Goal: Navigation & Orientation: Find specific page/section

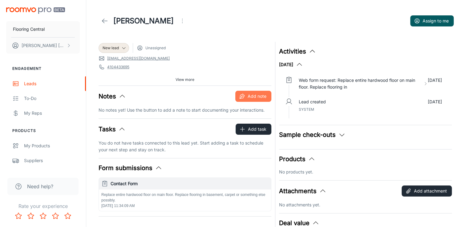
click at [241, 95] on icon "button" at bounding box center [242, 96] width 6 height 6
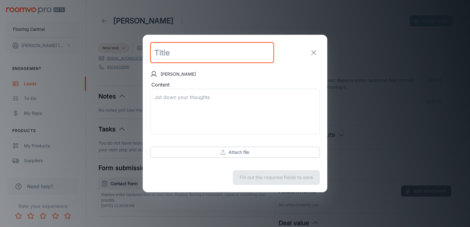
click at [172, 58] on input "text" at bounding box center [212, 52] width 124 height 21
type input "Initial Contact - Email"
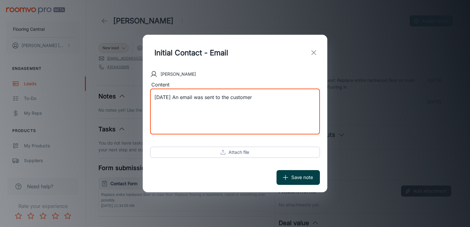
type textarea "[DATE] An email was sent to the customer"
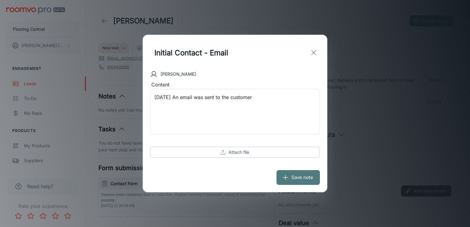
click at [298, 179] on button "Save note" at bounding box center [298, 177] width 43 height 15
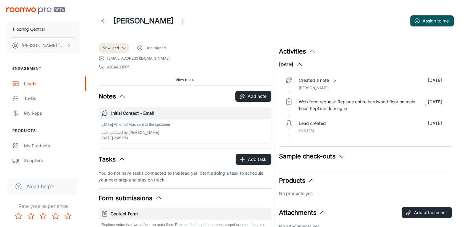
click at [187, 76] on button "View more" at bounding box center [185, 79] width 24 height 9
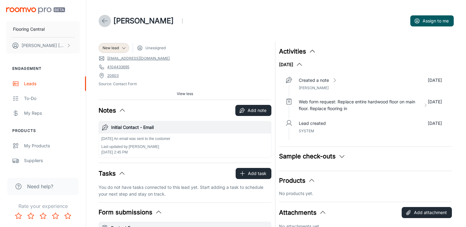
click at [103, 19] on polyline at bounding box center [103, 21] width 2 height 4
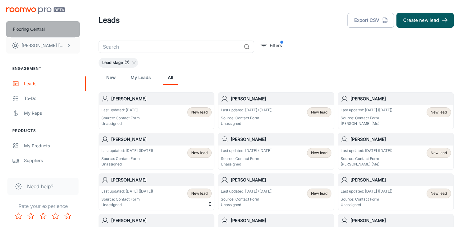
click at [33, 27] on p "Flooring Central" at bounding box center [29, 29] width 32 height 7
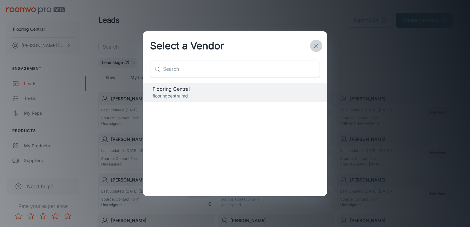
click at [318, 42] on icon "button" at bounding box center [316, 45] width 7 height 7
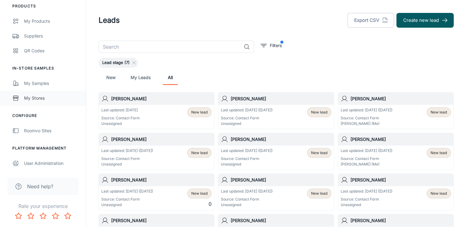
click at [33, 92] on link "My Stores" at bounding box center [43, 98] width 86 height 15
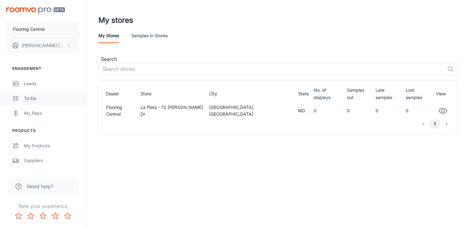
click at [36, 98] on div "To-do" at bounding box center [52, 98] width 56 height 7
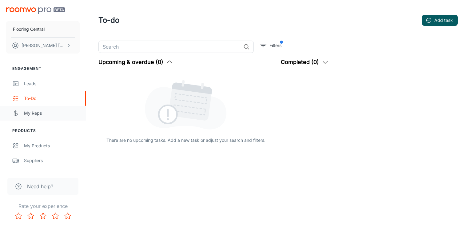
click at [36, 115] on div "My Reps" at bounding box center [52, 113] width 56 height 7
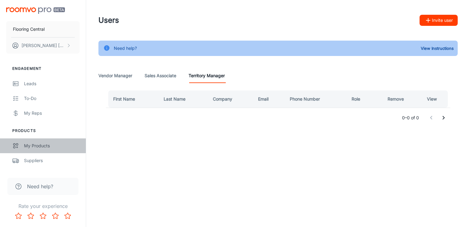
click at [41, 147] on div "My Products" at bounding box center [52, 146] width 56 height 7
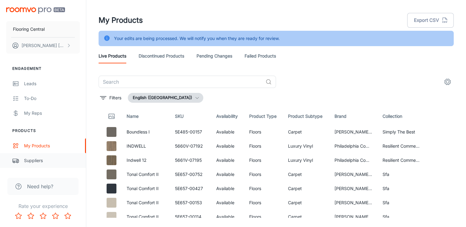
click at [37, 158] on div "Suppliers" at bounding box center [52, 160] width 56 height 7
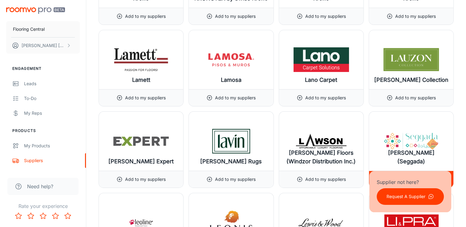
scroll to position [4588, 0]
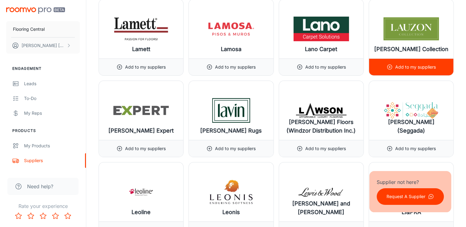
click at [408, 64] on p "Add to my suppliers" at bounding box center [415, 67] width 41 height 7
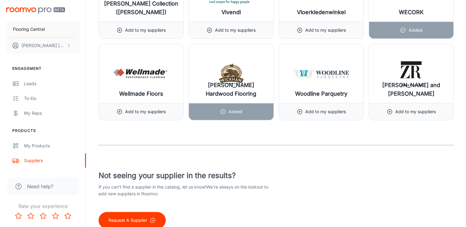
scroll to position [7571, 0]
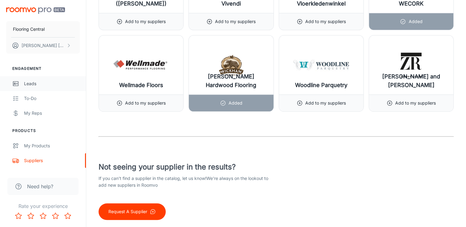
click at [35, 85] on div "Leads" at bounding box center [52, 83] width 56 height 7
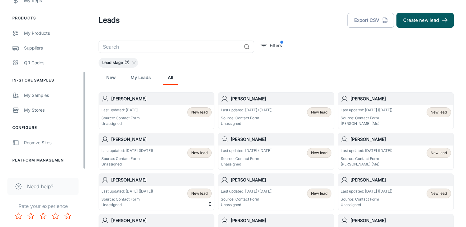
scroll to position [123, 0]
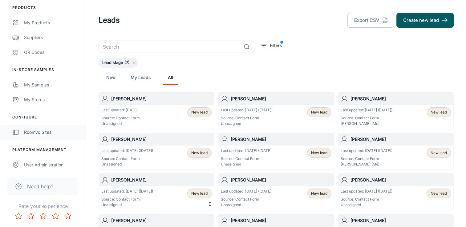
click at [43, 131] on div "Roomvo Sites" at bounding box center [52, 132] width 56 height 7
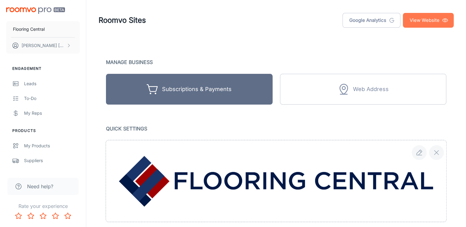
click at [420, 18] on link "View Website" at bounding box center [428, 20] width 51 height 15
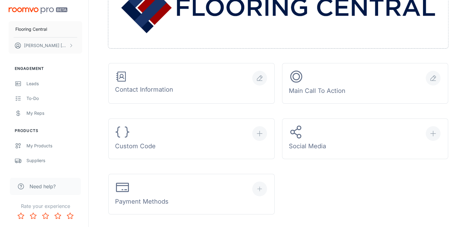
scroll to position [185, 0]
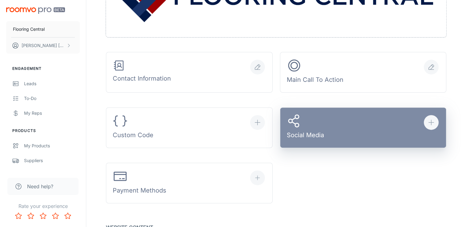
click at [305, 121] on div "Social Media" at bounding box center [305, 128] width 37 height 29
